Goal: Information Seeking & Learning: Learn about a topic

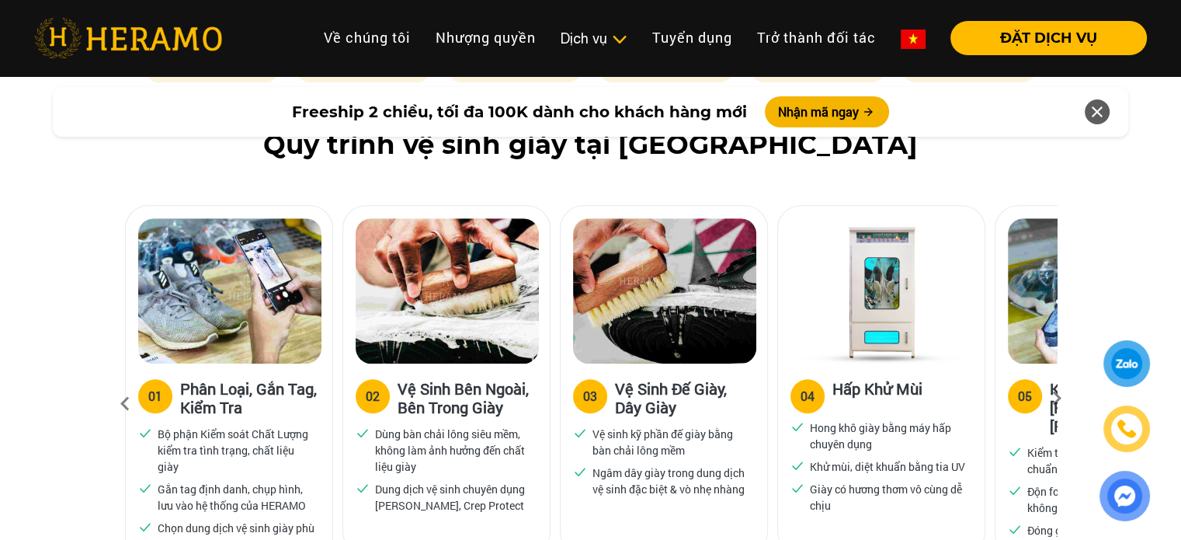
scroll to position [932, 0]
click at [1061, 400] on icon at bounding box center [1057, 403] width 28 height 10
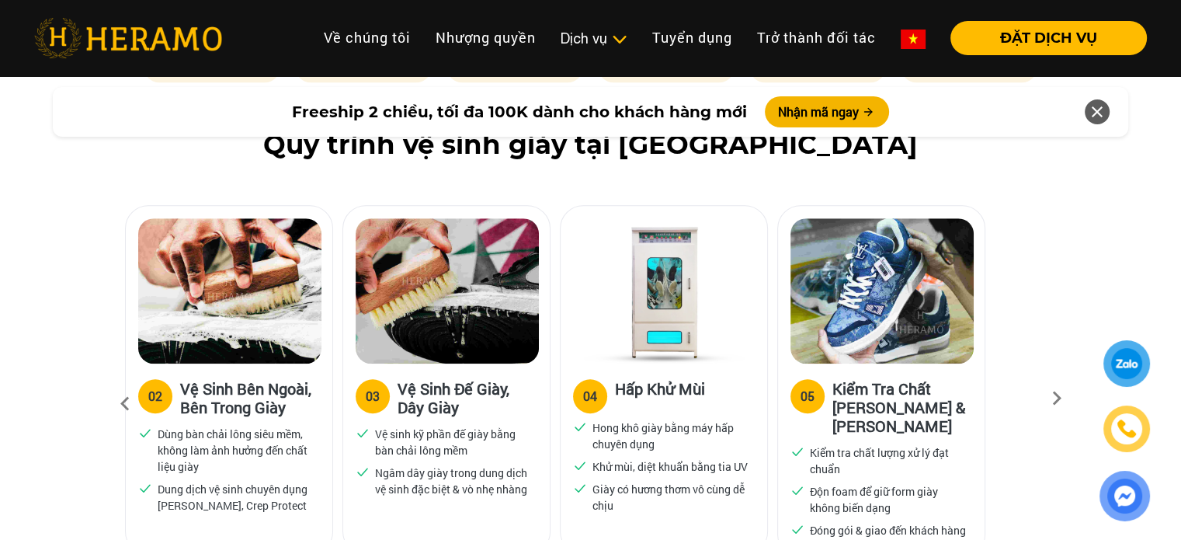
click at [1061, 400] on icon at bounding box center [1057, 403] width 28 height 10
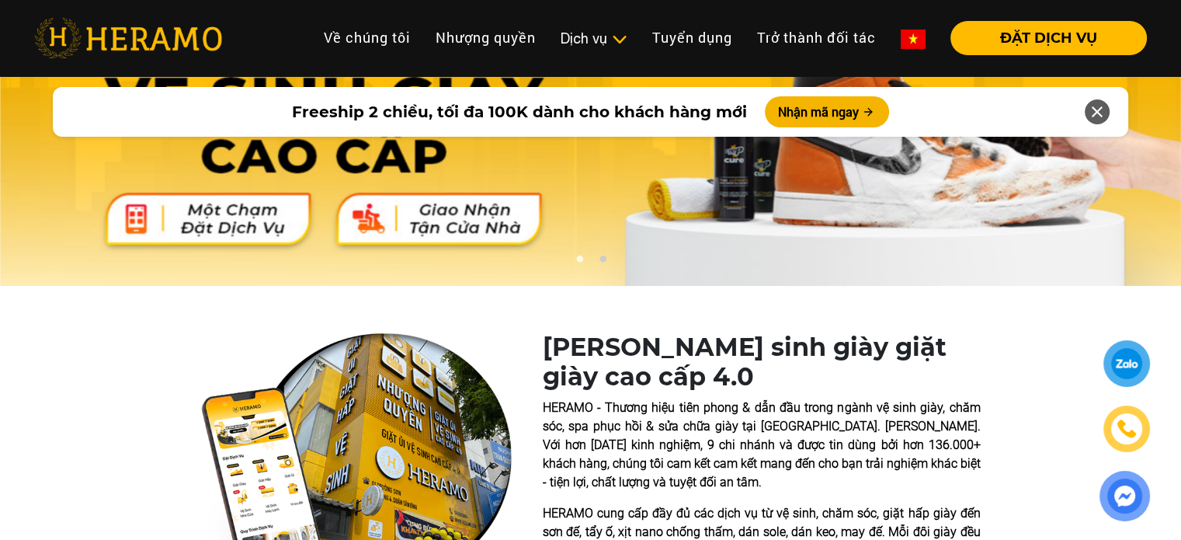
scroll to position [0, 0]
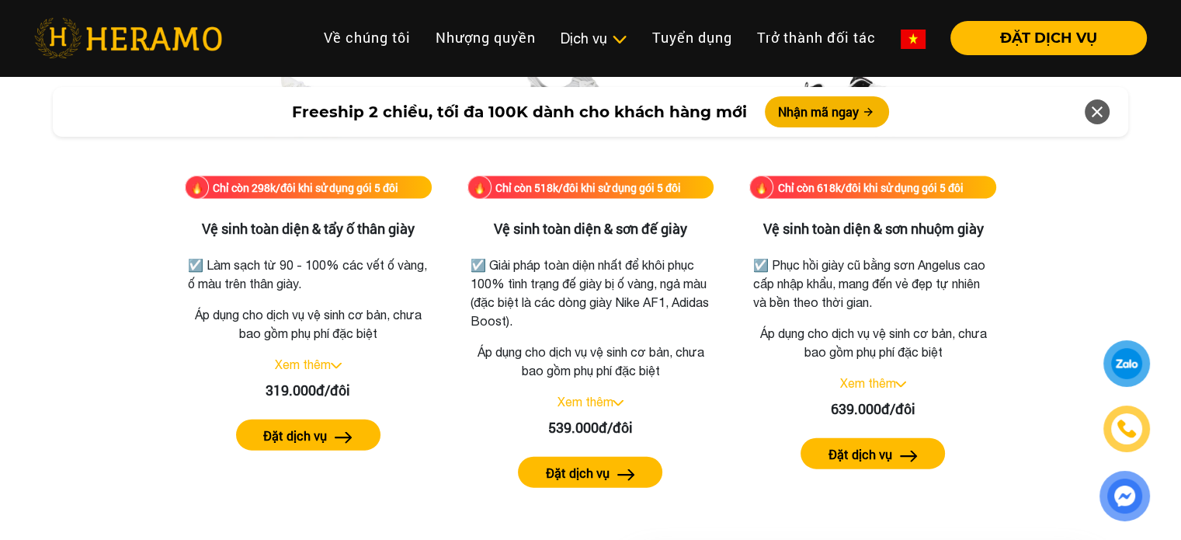
scroll to position [3261, 0]
